Goal: Task Accomplishment & Management: Use online tool/utility

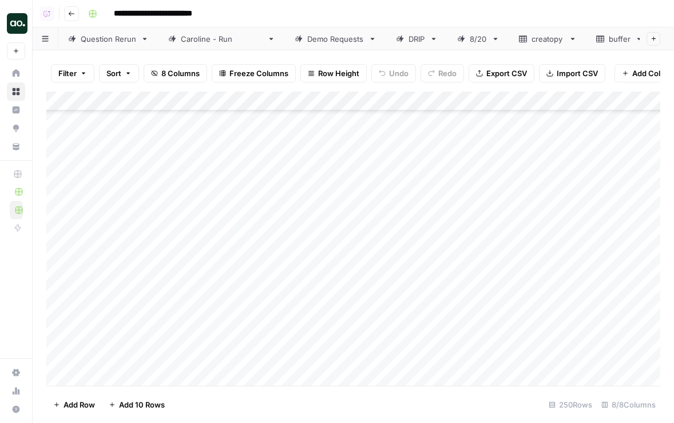
scroll to position [207, 0]
click at [186, 38] on div "[PERSON_NAME] - Run" at bounding box center [222, 38] width 82 height 11
click at [160, 294] on div "Add Column" at bounding box center [353, 237] width 614 height 291
click at [154, 296] on div "Add Column" at bounding box center [353, 237] width 614 height 291
type textarea "******"
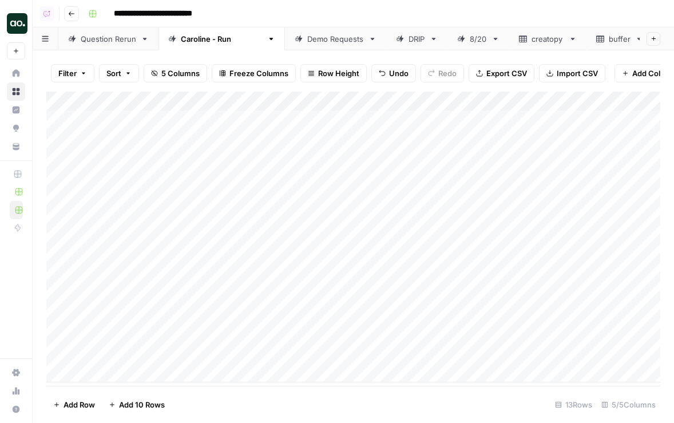
click at [228, 288] on div "Add Column" at bounding box center [353, 237] width 614 height 291
click at [235, 293] on div "Add Column" at bounding box center [353, 237] width 614 height 291
type textarea "**********"
click at [516, 294] on div "Add Column" at bounding box center [353, 237] width 614 height 291
click at [307, 39] on div "Demo Requests" at bounding box center [335, 38] width 57 height 11
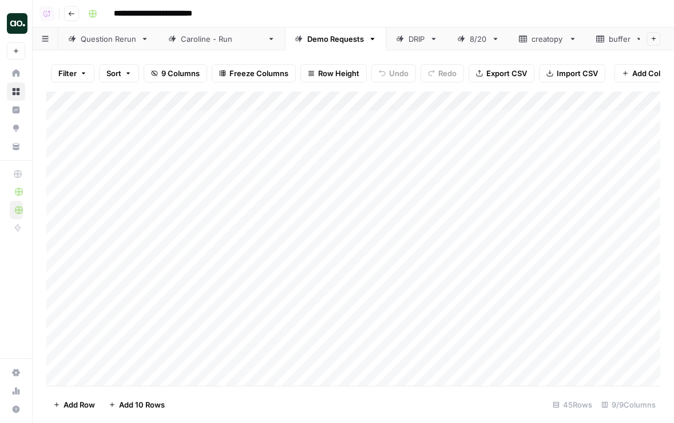
click at [213, 36] on div "Caroline - Run" at bounding box center [222, 38] width 82 height 11
click at [307, 41] on div "Demo Requests" at bounding box center [335, 38] width 57 height 11
click at [224, 179] on div "Add Column" at bounding box center [353, 239] width 614 height 294
click at [216, 183] on div "Add Column" at bounding box center [353, 239] width 614 height 294
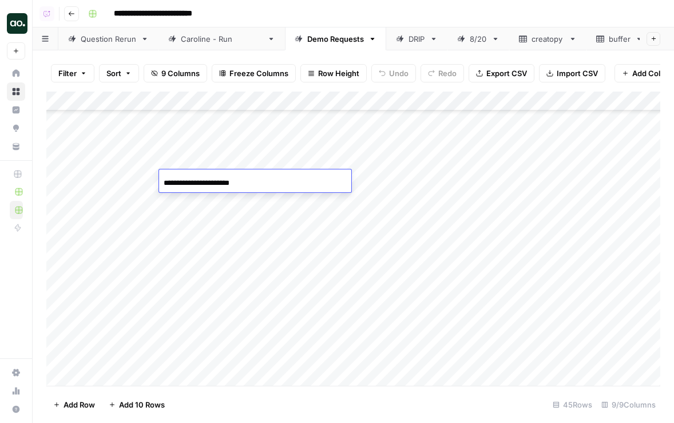
drag, startPoint x: 190, startPoint y: 182, endPoint x: 122, endPoint y: 183, distance: 67.5
click at [122, 183] on body "**********" at bounding box center [337, 211] width 674 height 423
click at [244, 179] on input "**********" at bounding box center [255, 183] width 183 height 14
type input "**********"
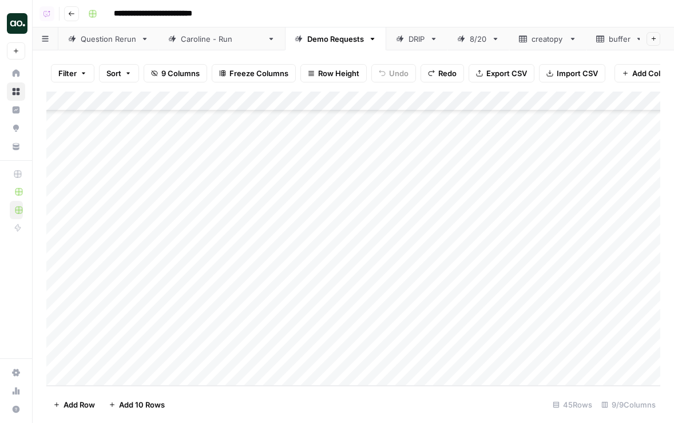
click at [135, 401] on span "Add 10 Rows" at bounding box center [142, 404] width 46 height 11
click at [188, 181] on div "Add Column" at bounding box center [353, 239] width 614 height 294
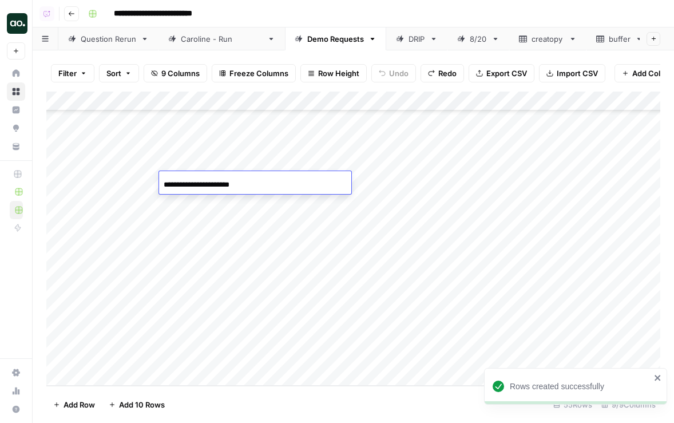
drag, startPoint x: 188, startPoint y: 183, endPoint x: 138, endPoint y: 182, distance: 49.8
click at [138, 182] on body "**********" at bounding box center [337, 211] width 674 height 423
click at [230, 187] on input "**********" at bounding box center [255, 185] width 183 height 14
type input "**********"
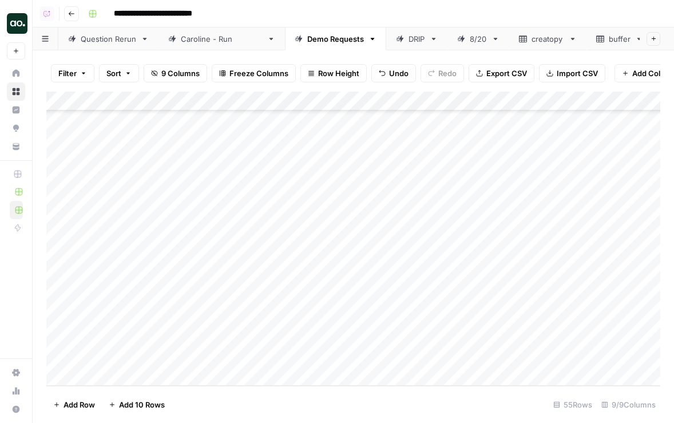
click at [127, 180] on div "Add Column" at bounding box center [353, 239] width 614 height 294
click at [118, 179] on div "Add Column" at bounding box center [353, 239] width 614 height 294
click at [306, 172] on div "Add Column" at bounding box center [353, 239] width 614 height 294
click at [305, 161] on div "Add Column" at bounding box center [353, 239] width 614 height 294
click at [318, 216] on div "Add Column" at bounding box center [353, 239] width 614 height 294
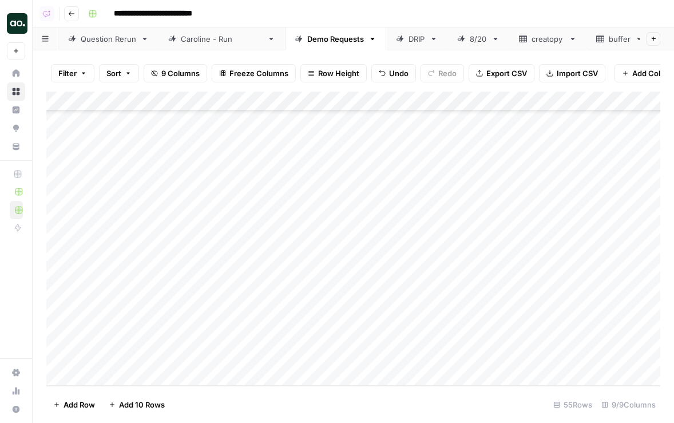
click at [315, 157] on div "Add Column" at bounding box center [353, 239] width 614 height 294
drag, startPoint x: 349, startPoint y: 173, endPoint x: 346, endPoint y: 331, distance: 157.4
click at [346, 333] on div "Add Column" at bounding box center [353, 239] width 614 height 294
click at [436, 180] on div "Add Column" at bounding box center [353, 239] width 614 height 294
click at [208, 45] on link "Caroline - Run" at bounding box center [222, 38] width 126 height 23
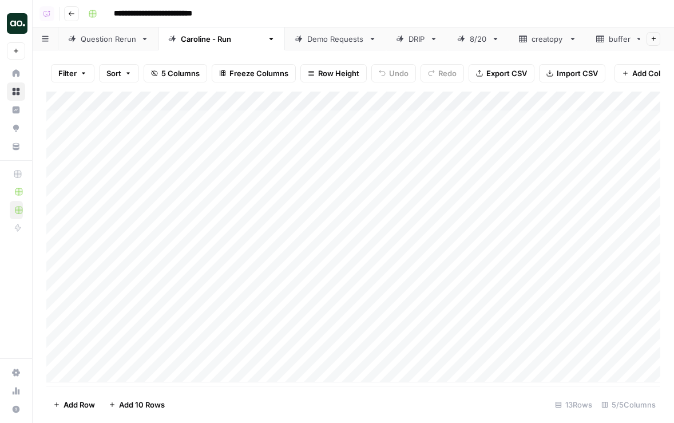
click at [308, 37] on div "Demo Requests" at bounding box center [335, 38] width 57 height 11
click at [625, 103] on div "Add Column" at bounding box center [353, 239] width 614 height 294
click at [605, 102] on div at bounding box center [596, 103] width 74 height 23
click at [599, 99] on div at bounding box center [596, 103] width 74 height 23
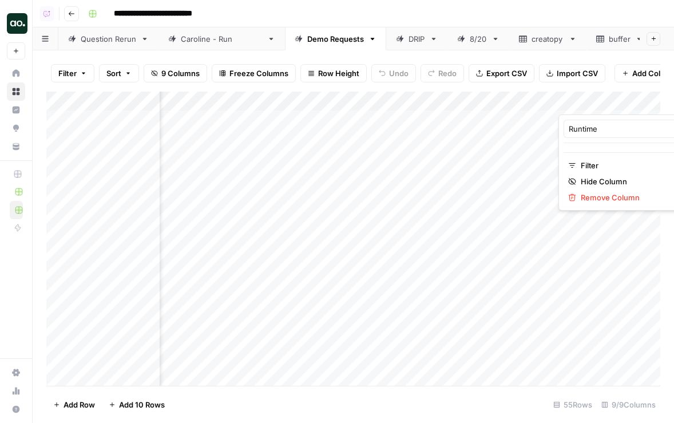
click at [537, 53] on div "Filter Sort 9 Columns Freeze Columns Row Height Undo Redo Export CSV Import CSV…" at bounding box center [354, 236] width 642 height 373
click at [194, 41] on div "Caroline - Run" at bounding box center [222, 38] width 82 height 11
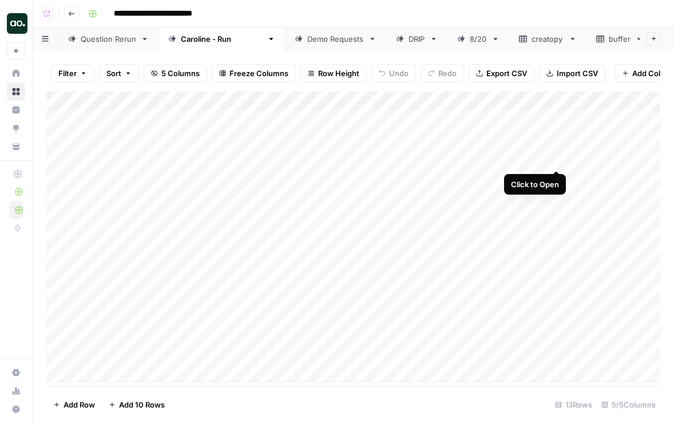
click at [556, 158] on div "Add Column" at bounding box center [353, 237] width 614 height 291
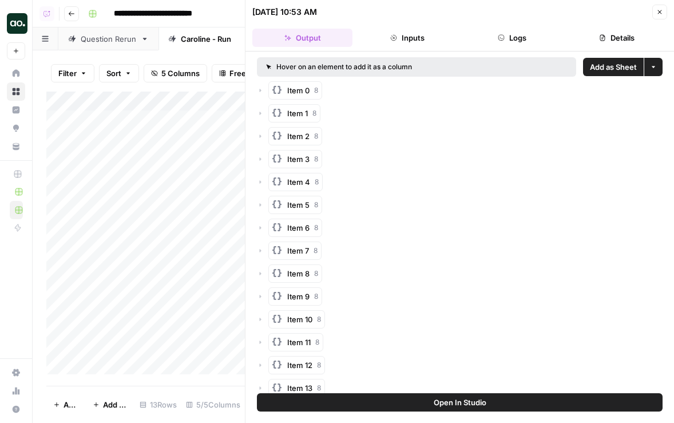
click at [607, 67] on span "Add as Sheet" at bounding box center [613, 66] width 47 height 11
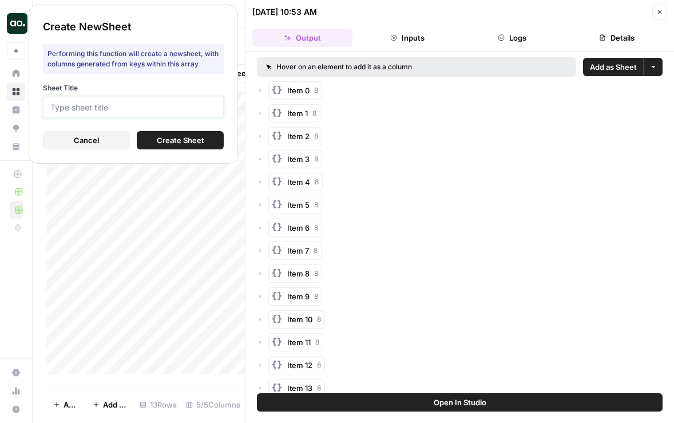
click at [137, 104] on input "Sheet Title" at bounding box center [133, 107] width 166 height 10
type input "oasis"
click at [161, 143] on span "Create Sheet" at bounding box center [181, 140] width 48 height 11
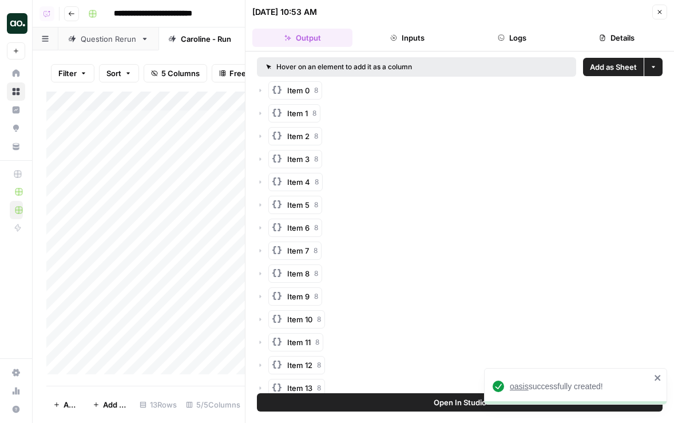
click at [515, 385] on span "oasis" at bounding box center [519, 386] width 19 height 9
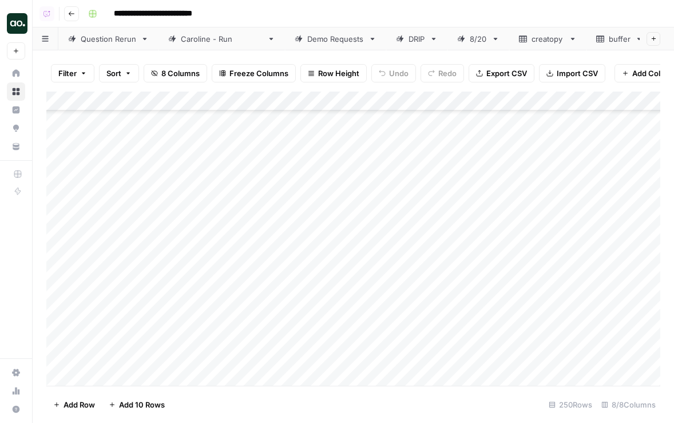
scroll to position [819, 0]
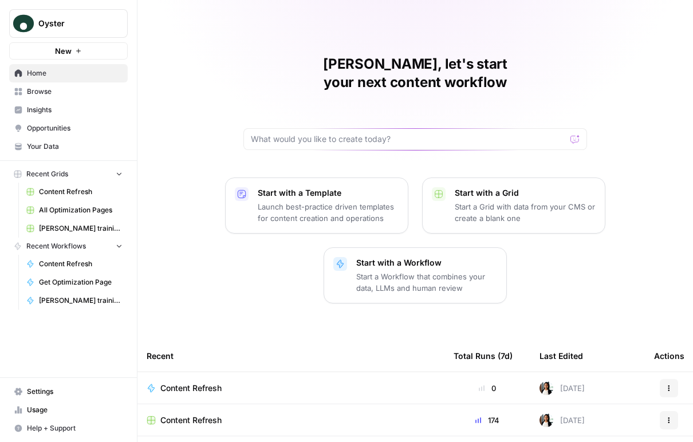
click at [62, 153] on link "Your Data" at bounding box center [68, 146] width 118 height 18
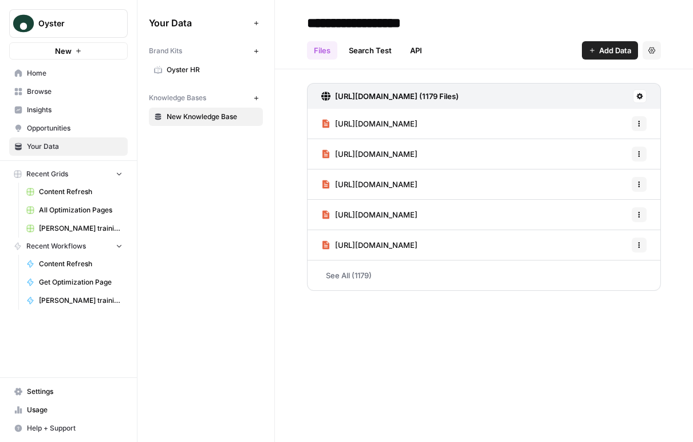
click at [193, 71] on span "Oyster HR" at bounding box center [212, 70] width 91 height 10
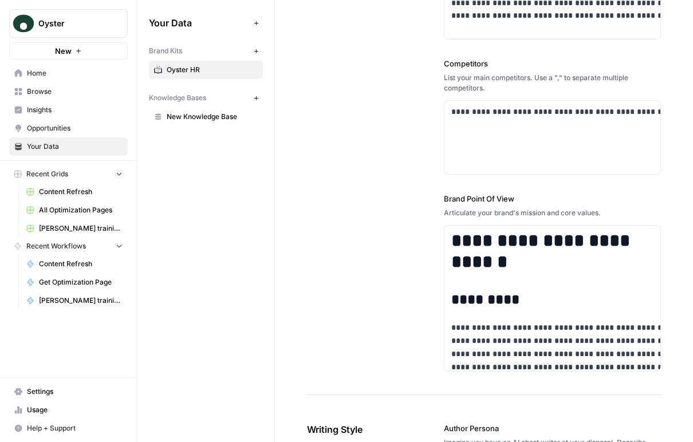
scroll to position [418, 0]
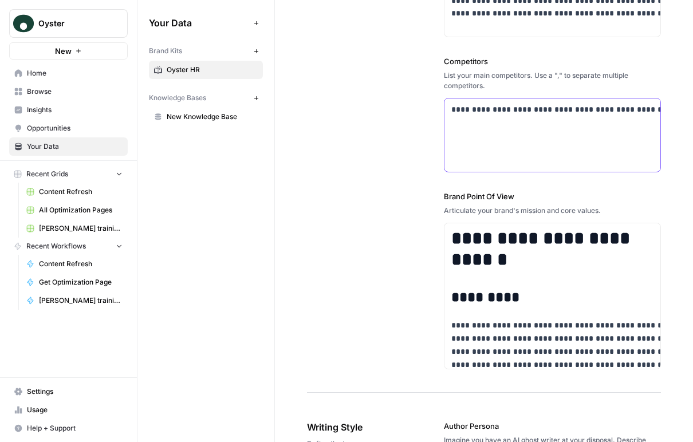
click at [451, 103] on p "**********" at bounding box center [608, 109] width 315 height 13
click at [89, 19] on span "Oyster" at bounding box center [72, 23] width 69 height 11
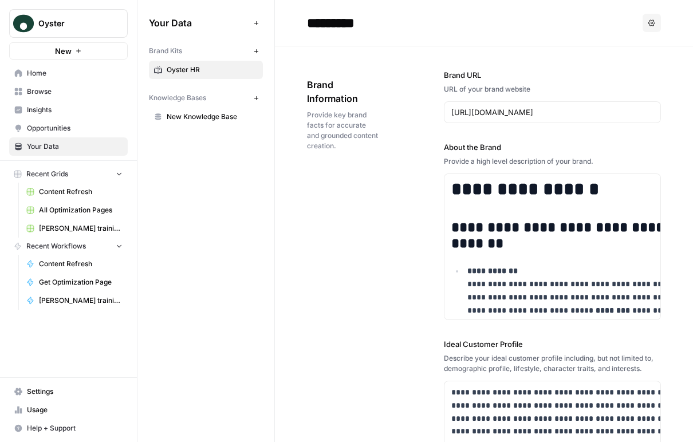
click at [82, 27] on span "Oyster" at bounding box center [72, 23] width 69 height 11
click at [83, 30] on button "Oyster" at bounding box center [68, 23] width 118 height 29
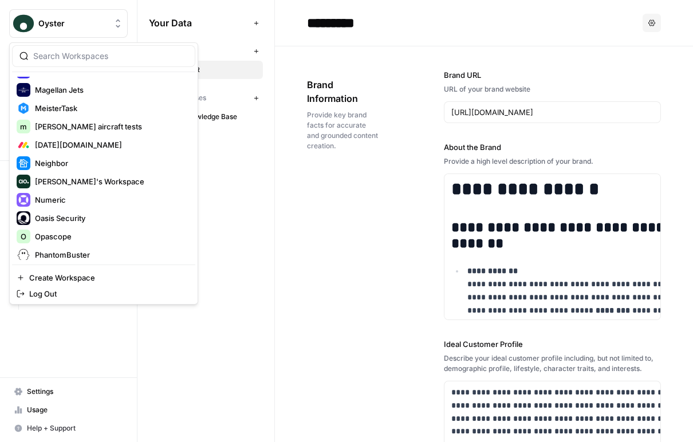
scroll to position [1325, 0]
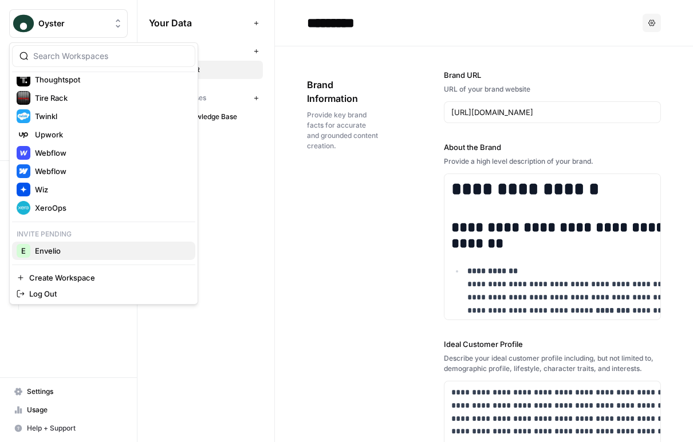
click at [78, 250] on span "Envelio" at bounding box center [110, 250] width 151 height 11
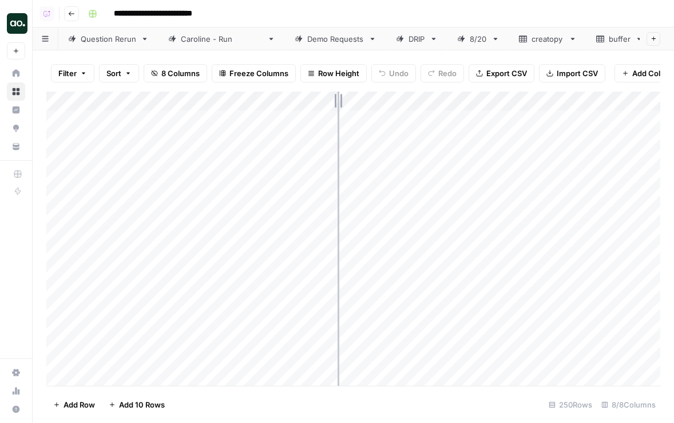
drag, startPoint x: 252, startPoint y: 98, endPoint x: 342, endPoint y: 99, distance: 90.4
click at [343, 99] on div "Add Column" at bounding box center [353, 239] width 614 height 294
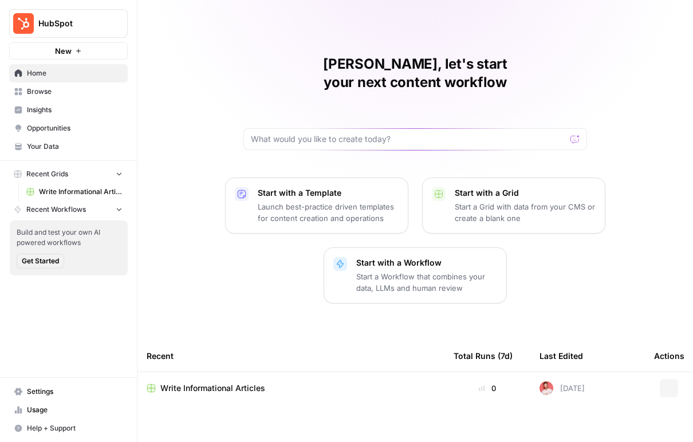
click at [78, 106] on span "Insights" at bounding box center [75, 110] width 96 height 10
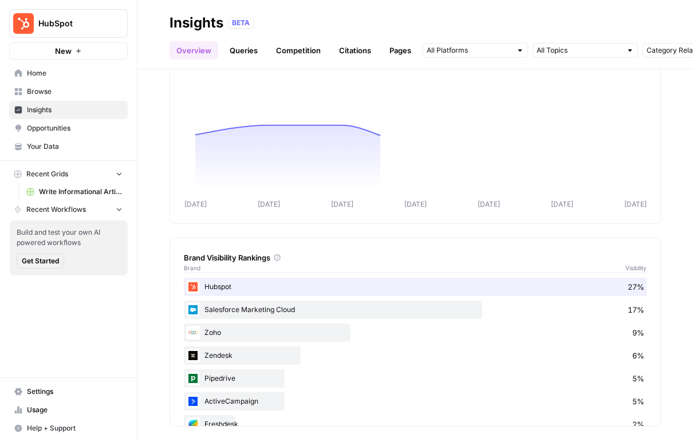
scroll to position [239, 0]
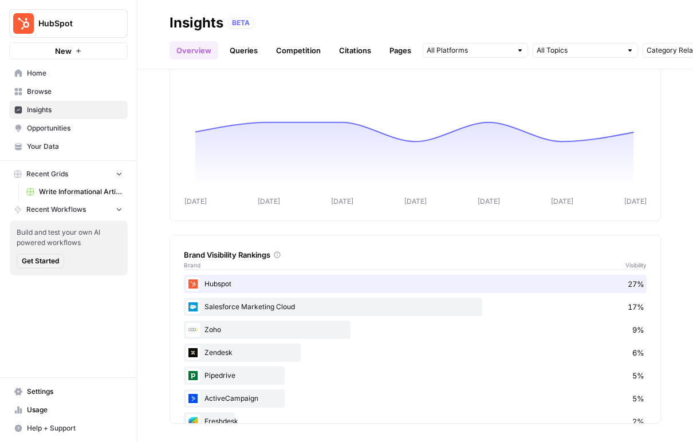
click at [241, 50] on link "Queries" at bounding box center [244, 50] width 42 height 18
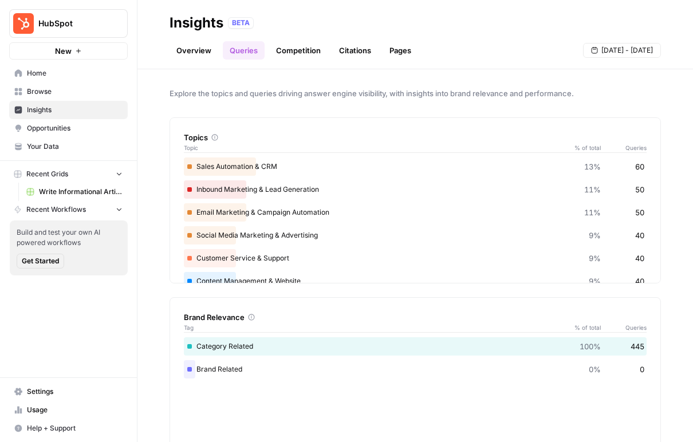
click at [73, 129] on span "Opportunities" at bounding box center [75, 128] width 96 height 10
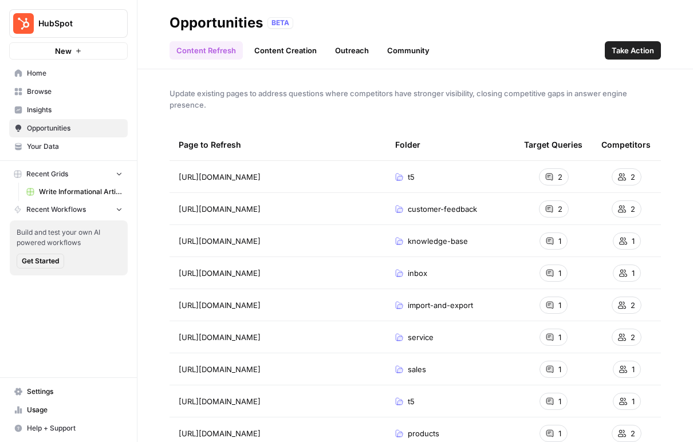
click at [93, 24] on span "HubSpot" at bounding box center [72, 23] width 69 height 11
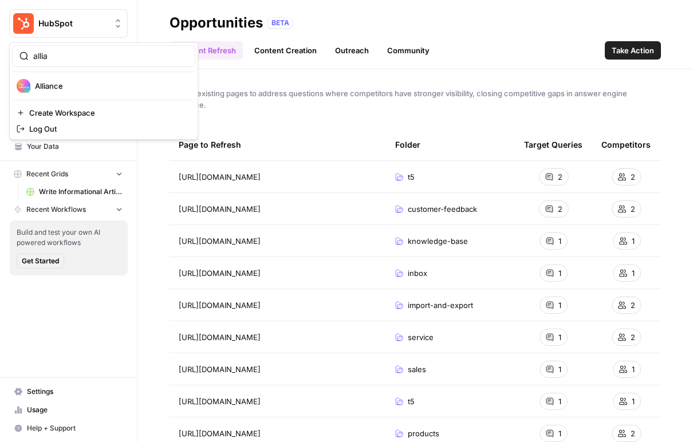
type input "allia"
click at [81, 79] on div "Alliance" at bounding box center [104, 86] width 174 height 14
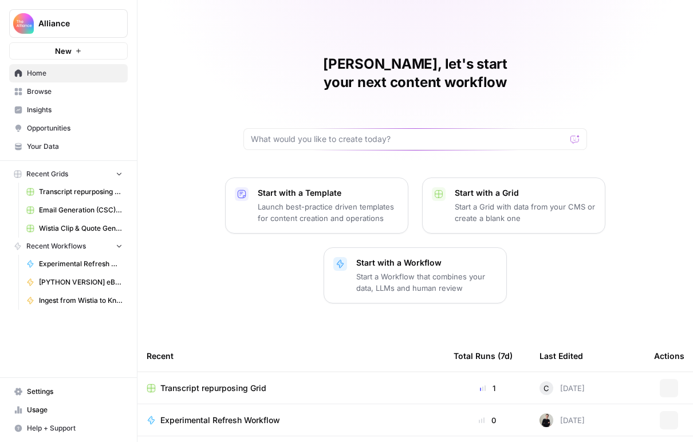
click at [77, 98] on link "Browse" at bounding box center [68, 91] width 118 height 18
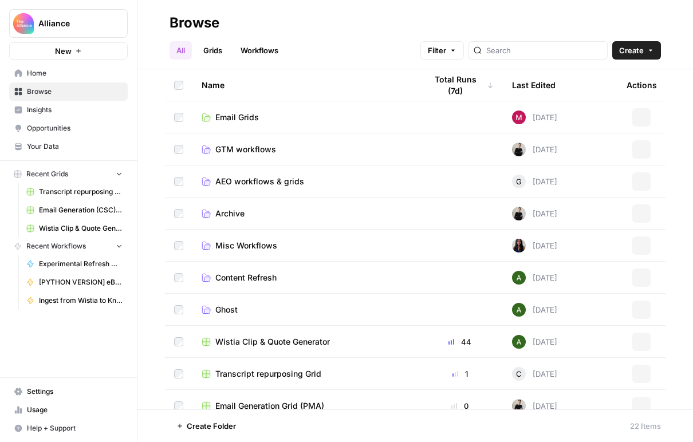
click at [77, 112] on span "Insights" at bounding box center [75, 110] width 96 height 10
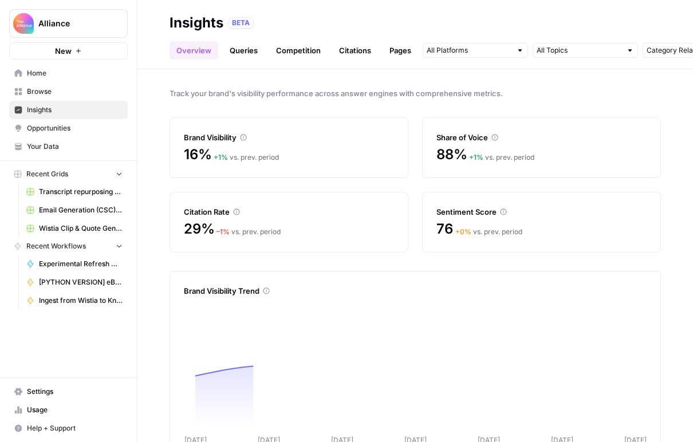
click at [81, 132] on span "Opportunities" at bounding box center [75, 128] width 96 height 10
